Goal: Information Seeking & Learning: Learn about a topic

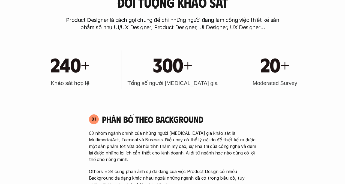
scroll to position [82, 0]
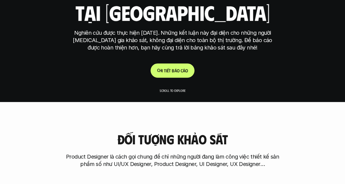
click at [162, 60] on div "Kết quả nghiên cứu phạm vi công việc của ui designer ui/ux designer product des…" at bounding box center [172, 9] width 205 height 135
click at [162, 63] on link "C h i t i ế t b á o c á o" at bounding box center [173, 70] width 44 height 14
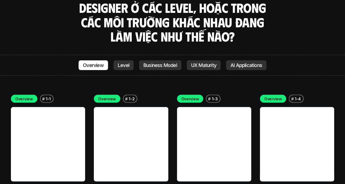
scroll to position [1528, 0]
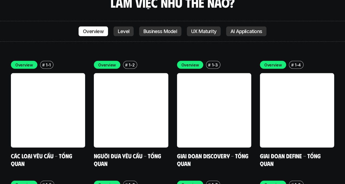
click at [160, 28] on p "Business Model" at bounding box center [161, 30] width 34 height 5
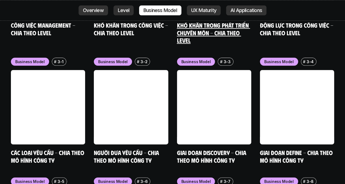
click at [198, 10] on p "UX Maturity" at bounding box center [203, 10] width 25 height 5
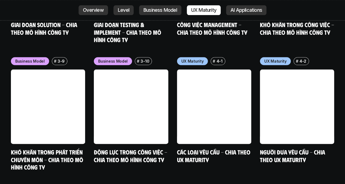
click at [236, 10] on p "AI Applications" at bounding box center [247, 10] width 32 height 5
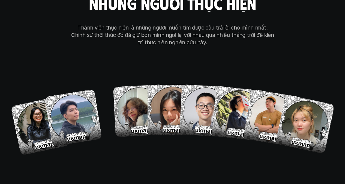
scroll to position [3048, 0]
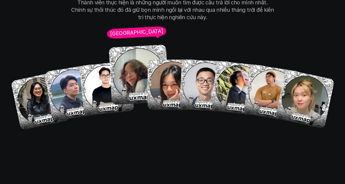
click at [135, 51] on img at bounding box center [139, 74] width 60 height 60
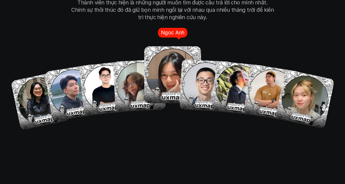
click at [168, 46] on img at bounding box center [172, 74] width 57 height 57
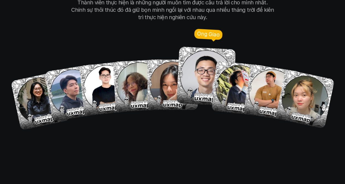
click at [201, 46] on img at bounding box center [206, 76] width 60 height 60
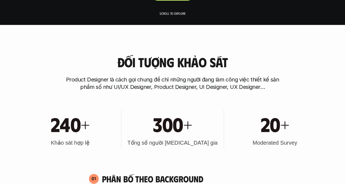
scroll to position [0, 0]
